Goal: Find specific page/section: Find specific page/section

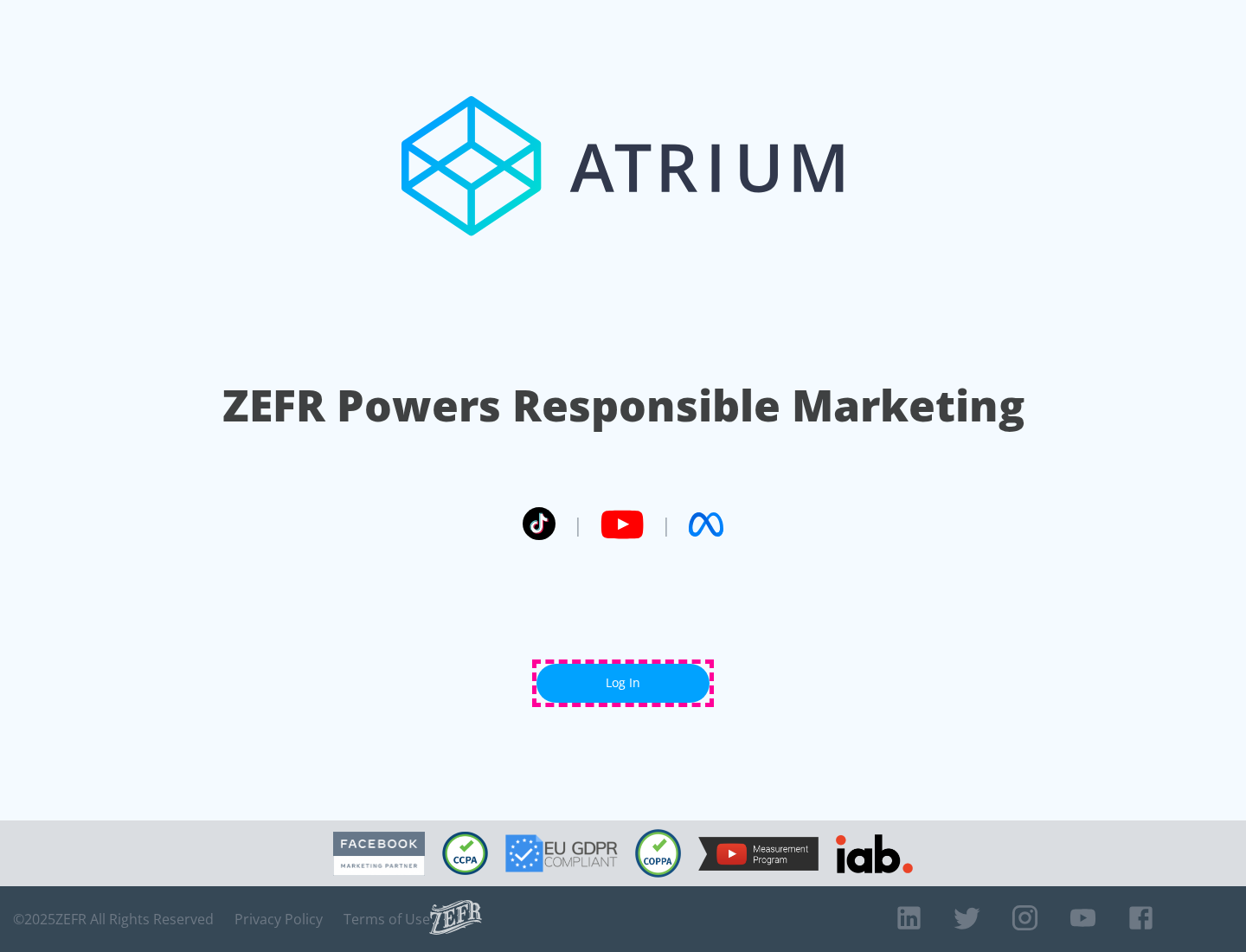
click at [623, 683] on link "Log In" at bounding box center [622, 683] width 173 height 39
